Goal: Navigation & Orientation: Find specific page/section

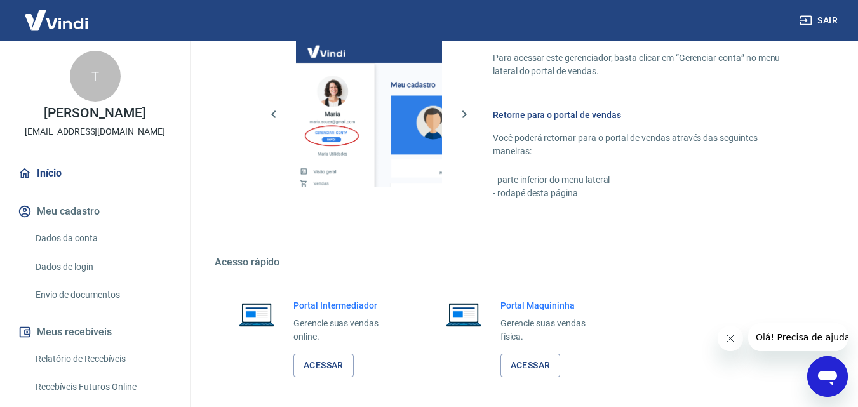
scroll to position [741, 0]
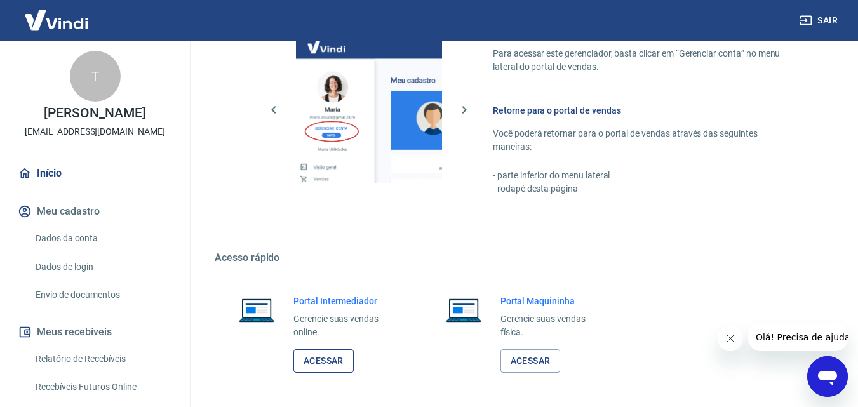
click at [321, 370] on link "Acessar" at bounding box center [323, 361] width 60 height 24
